Goal: Complete application form

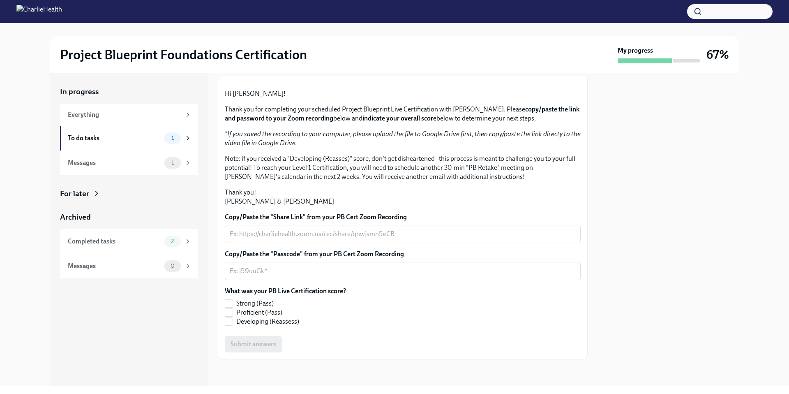
scroll to position [131, 0]
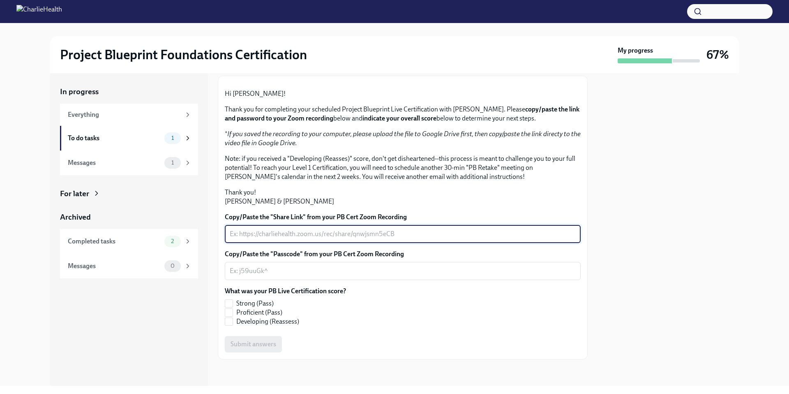
click at [311, 231] on textarea "Copy/Paste the "Share Link" from your PB Cert Zoom Recording" at bounding box center [403, 234] width 346 height 10
paste textarea "[URL][DOMAIN_NAME]"
type textarea "[URL][DOMAIN_NAME]"
click at [392, 231] on textarea "[URL][DOMAIN_NAME]" at bounding box center [403, 234] width 346 height 10
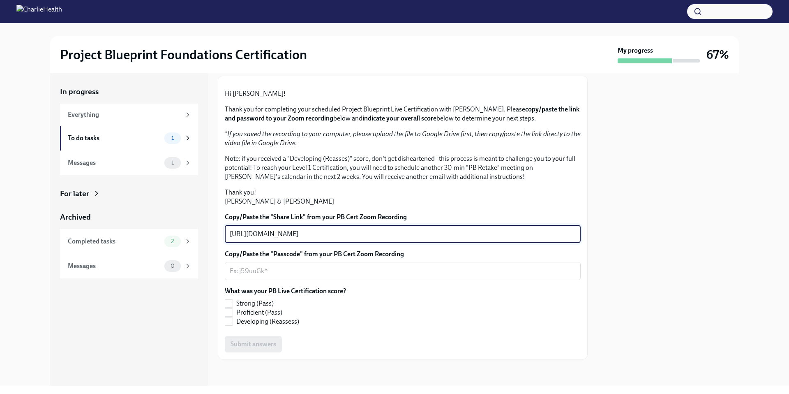
click at [392, 231] on textarea "[URL][DOMAIN_NAME]" at bounding box center [403, 234] width 346 height 10
click at [319, 234] on textarea "Copy/Paste the "Share Link" from your PB Cert Zoom Recording" at bounding box center [403, 234] width 346 height 10
paste textarea "[URL][DOMAIN_NAME]"
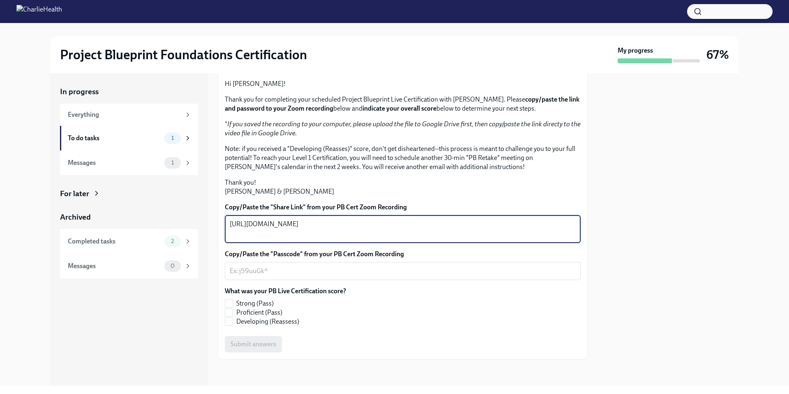
type textarea "[URL][DOMAIN_NAME]"
click at [309, 276] on textarea "Copy/Paste the "Passcode" from your PB Cert Zoom Recording" at bounding box center [403, 271] width 346 height 10
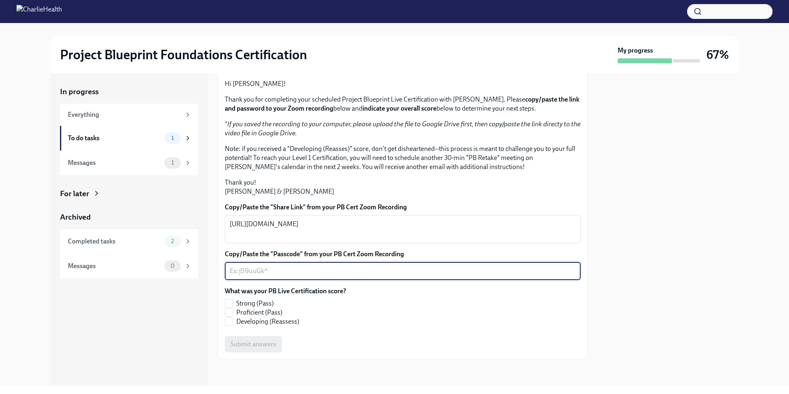
paste textarea "QU3x3BL@"
type textarea "QU3x3BL@"
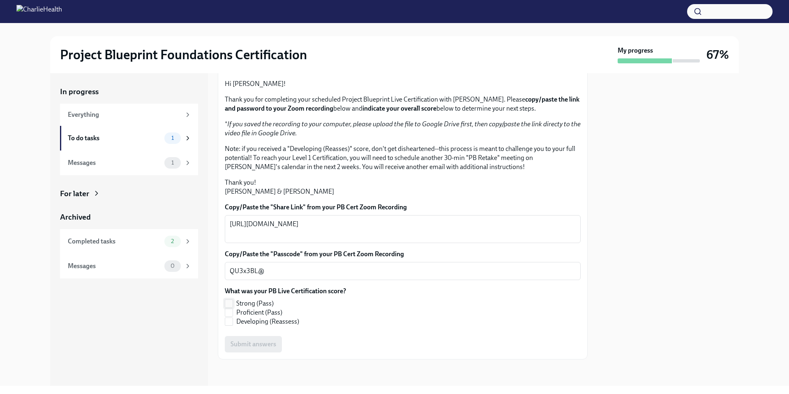
click at [235, 302] on label "Strong (Pass)" at bounding box center [282, 303] width 115 height 9
click at [233, 302] on input "Strong (Pass)" at bounding box center [228, 303] width 7 height 7
checkbox input "true"
click at [260, 346] on span "Submit answers" at bounding box center [253, 344] width 46 height 8
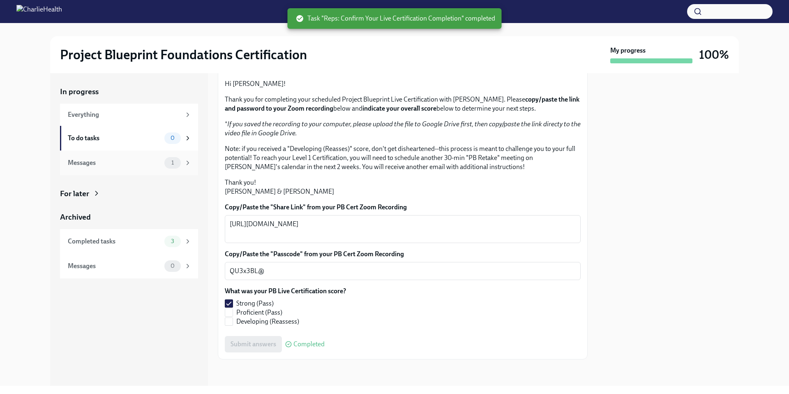
click at [159, 166] on div "Messages" at bounding box center [114, 162] width 93 height 9
